Goal: Information Seeking & Learning: Learn about a topic

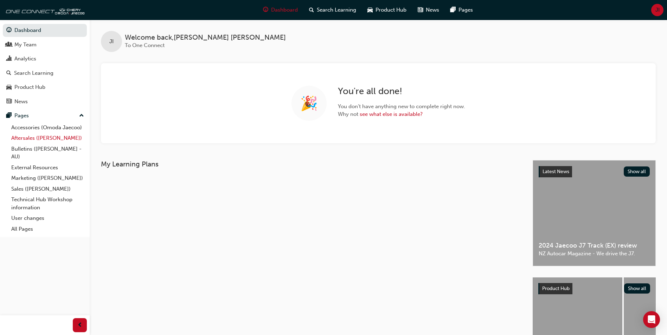
click at [39, 140] on link "Aftersales ([PERSON_NAME])" at bounding box center [47, 138] width 78 height 11
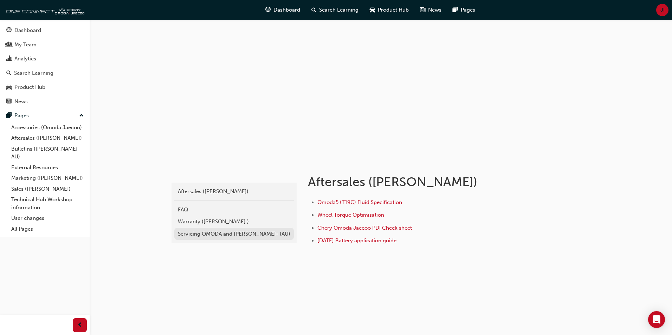
click at [206, 232] on div "Servicing OMODA and [PERSON_NAME]- (AU)" at bounding box center [234, 234] width 112 height 8
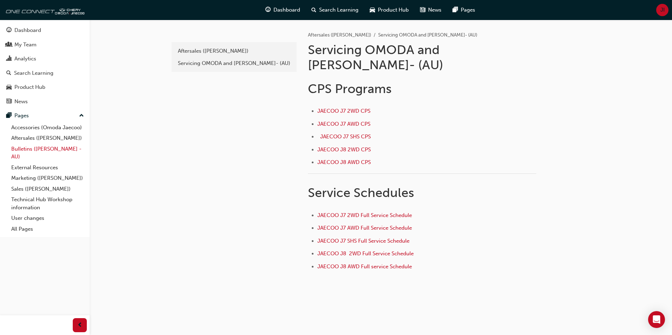
click at [44, 151] on link "Bulletins ([PERSON_NAME] - AU)" at bounding box center [47, 153] width 78 height 19
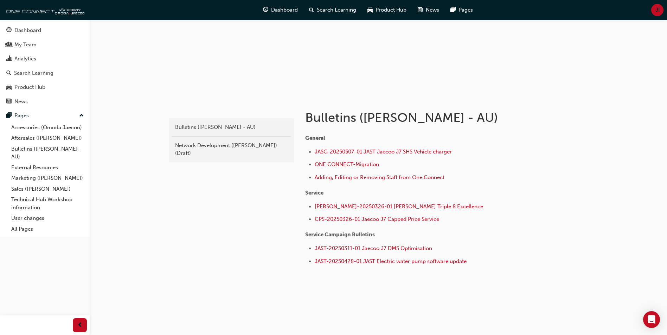
scroll to position [29, 0]
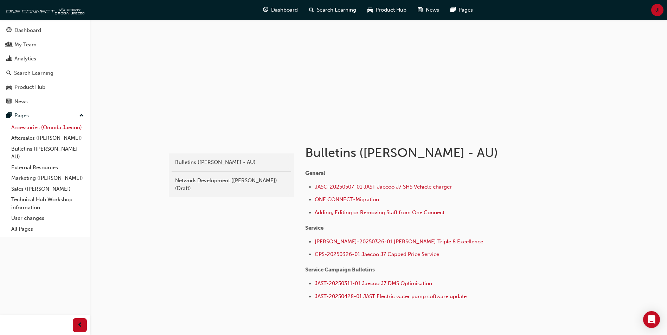
click at [47, 127] on link "Accessories (Omoda Jaecoo)" at bounding box center [47, 127] width 78 height 11
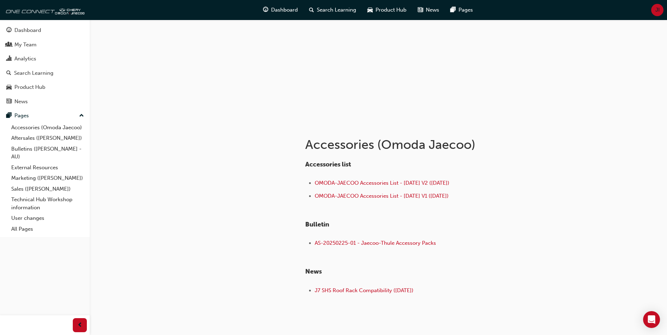
scroll to position [66, 0]
